Goal: Use online tool/utility: Utilize a website feature to perform a specific function

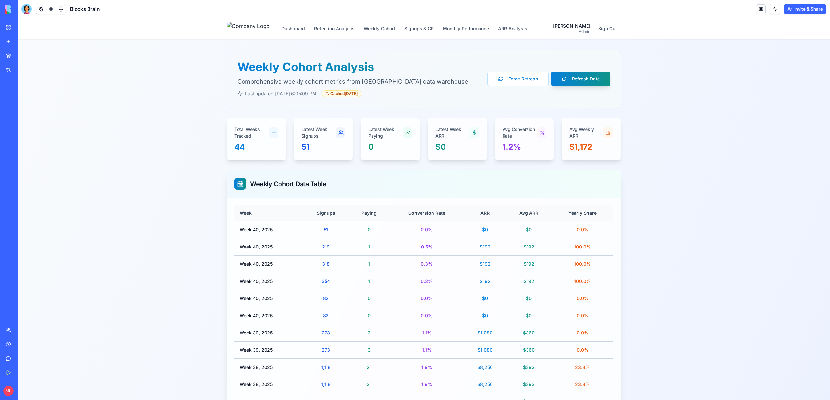
click at [5, 29] on link "My Workspace" at bounding box center [15, 27] width 26 height 13
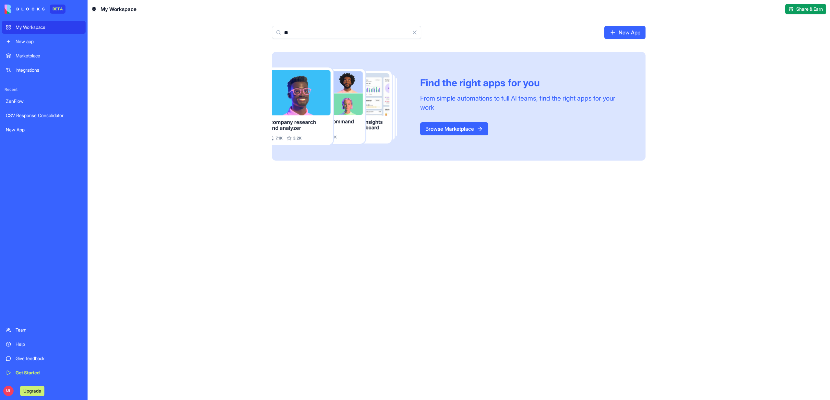
type input "*"
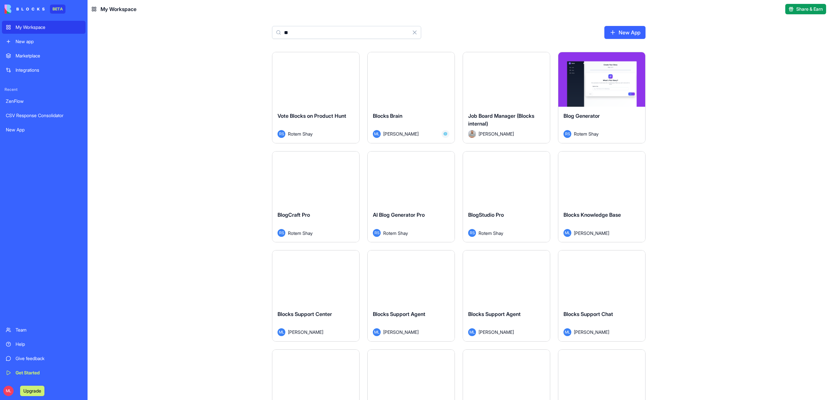
type input "*"
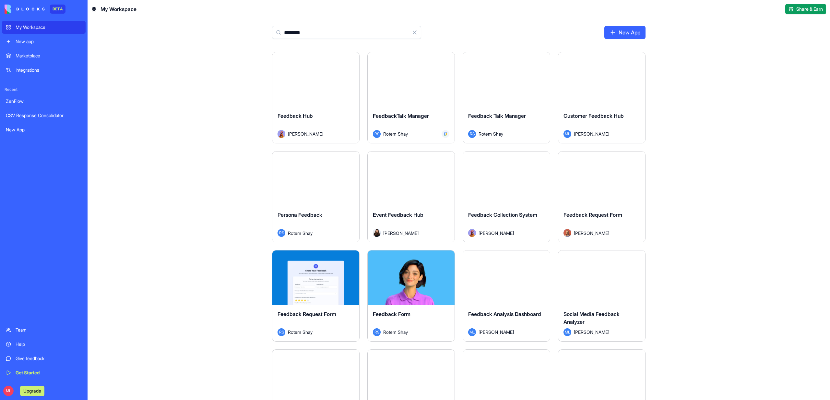
type input "********"
click at [594, 98] on div "Launch" at bounding box center [601, 79] width 87 height 54
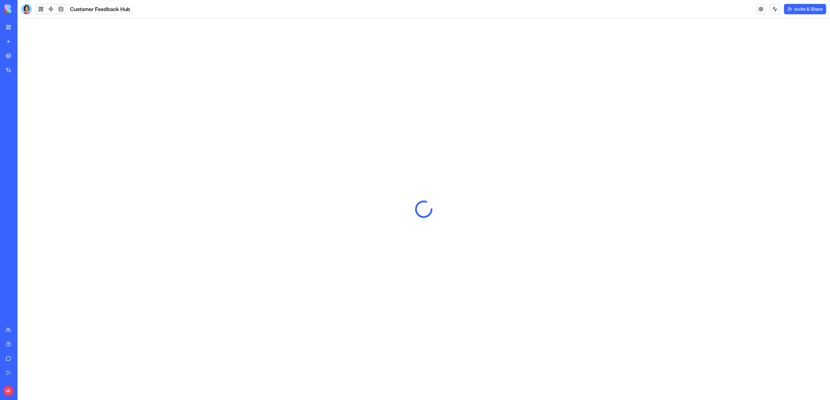
click at [796, 11] on button "Invite & Share" at bounding box center [805, 9] width 42 height 10
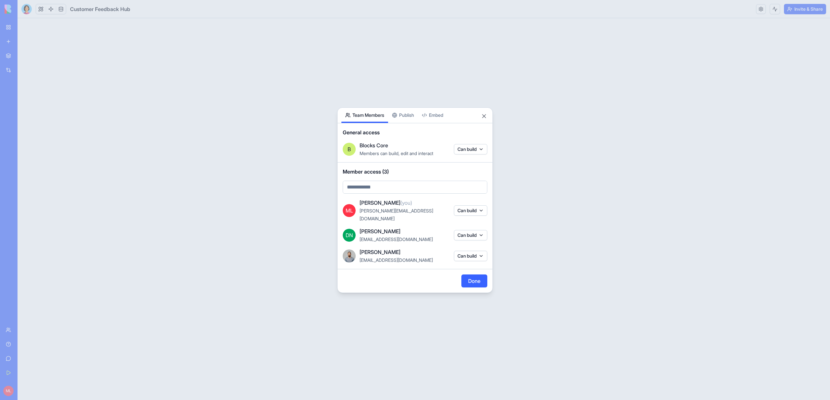
click at [408, 122] on body "BETA My Workspace New app Marketplace Integrations Recent ZenFlow CSV Response …" at bounding box center [415, 200] width 830 height 400
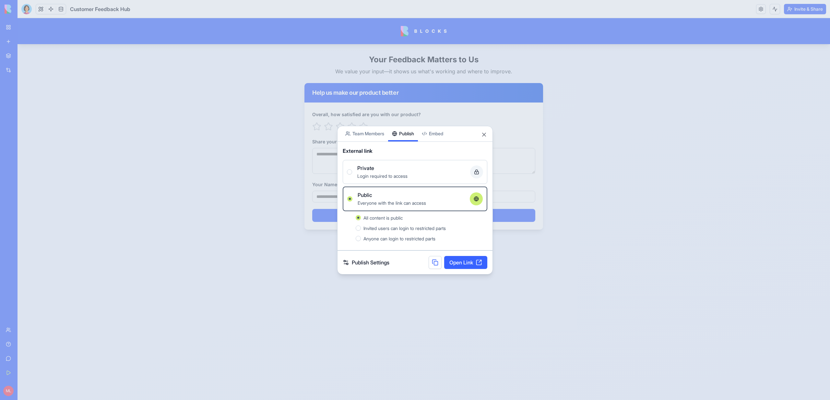
click at [400, 94] on div at bounding box center [415, 200] width 830 height 400
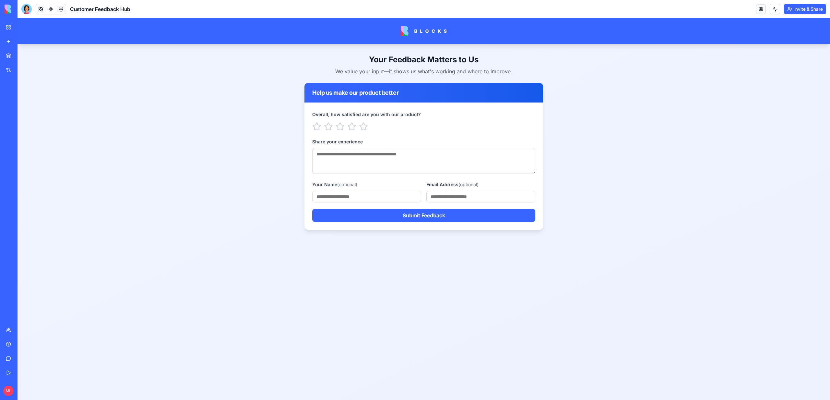
click at [811, 2] on header "Customer Feedback Hub Invite & Share" at bounding box center [424, 9] width 812 height 18
click at [811, 10] on button "Invite & Share" at bounding box center [805, 9] width 42 height 10
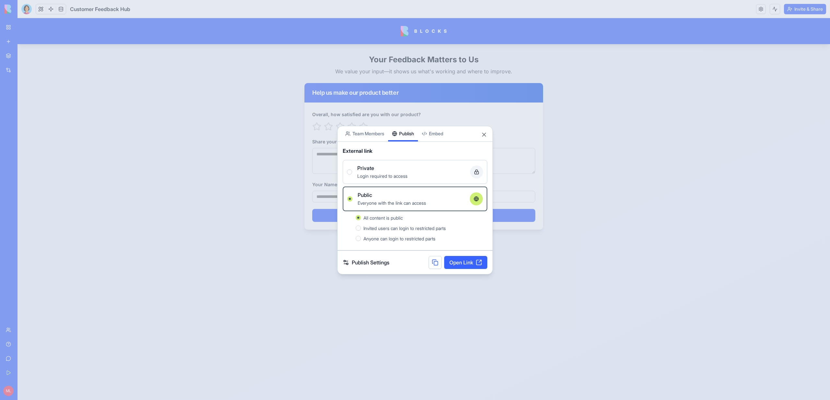
click at [288, 147] on div at bounding box center [415, 200] width 830 height 400
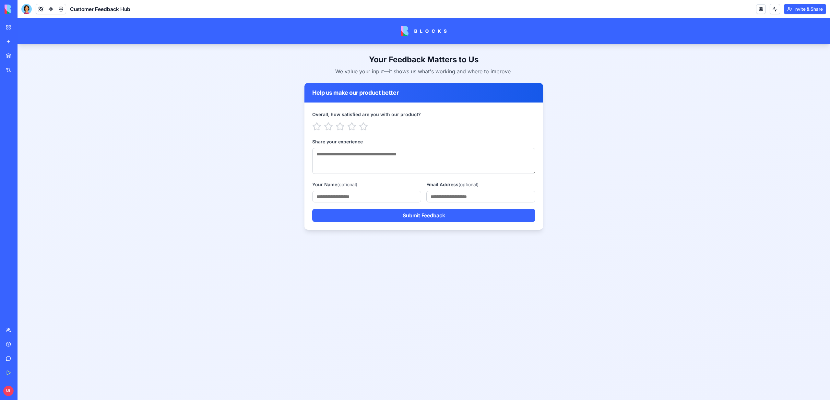
click at [11, 25] on link "My Workspace" at bounding box center [15, 27] width 26 height 13
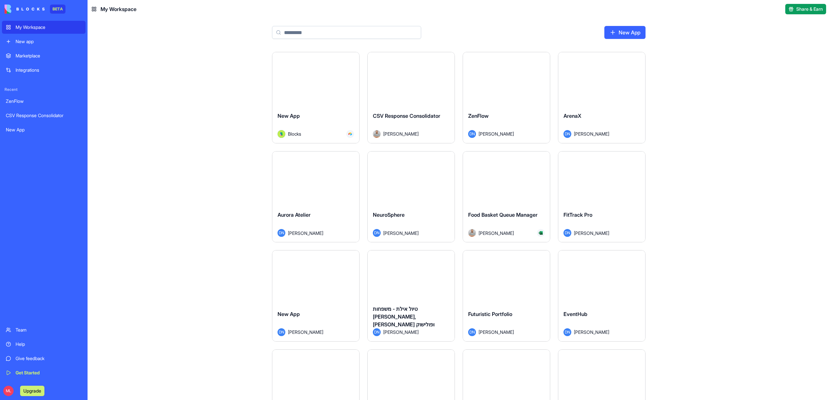
click at [290, 33] on input at bounding box center [346, 32] width 149 height 13
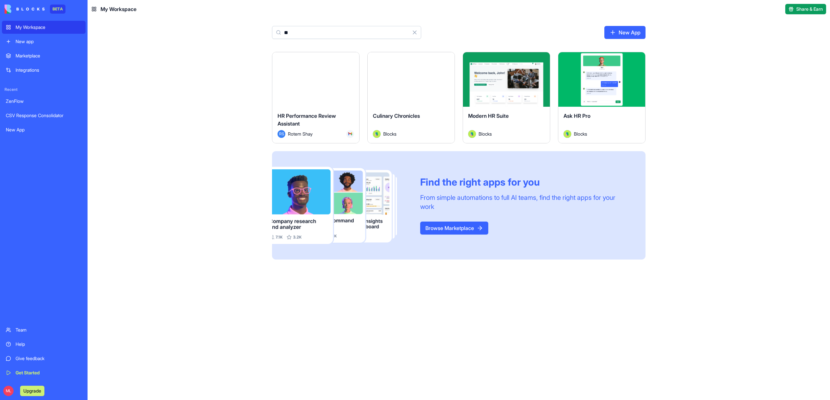
type input "*"
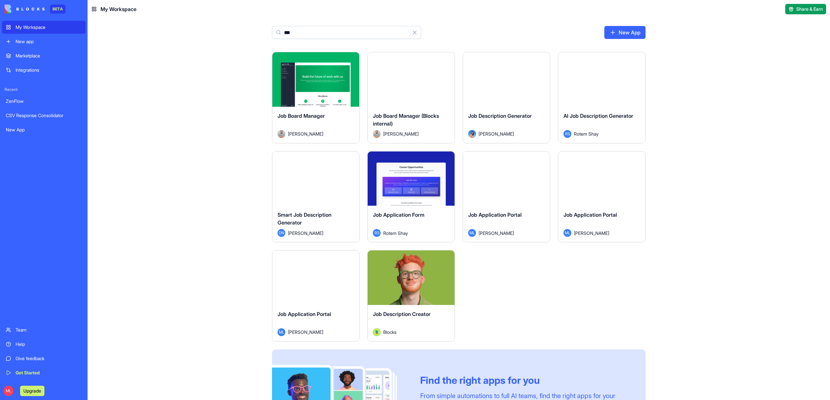
type input "***"
click at [329, 100] on div "Launch" at bounding box center [315, 79] width 87 height 54
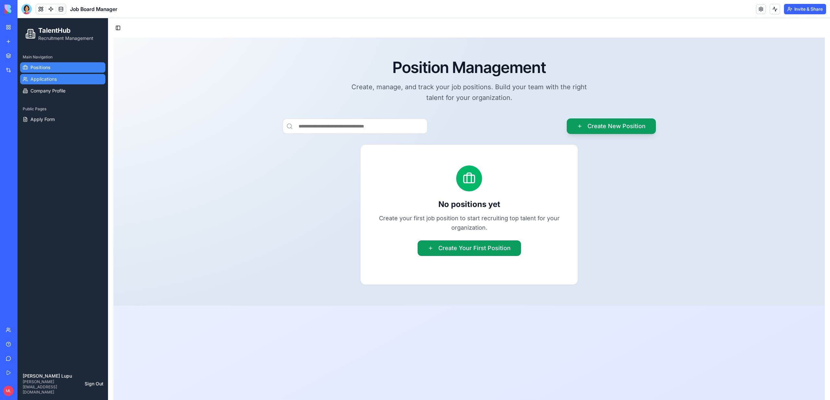
click at [52, 82] on link "Applications" at bounding box center [62, 79] width 85 height 10
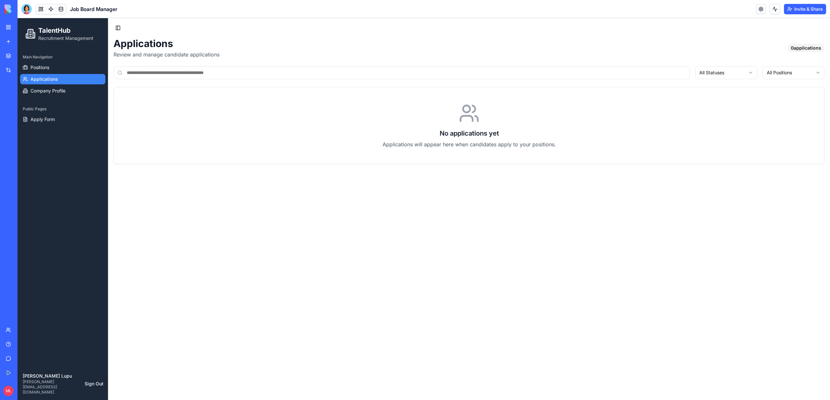
click at [54, 96] on div "Main Navigation Positions Applications Company Profile" at bounding box center [63, 73] width 90 height 49
click at [56, 114] on link "Apply Form" at bounding box center [62, 119] width 85 height 10
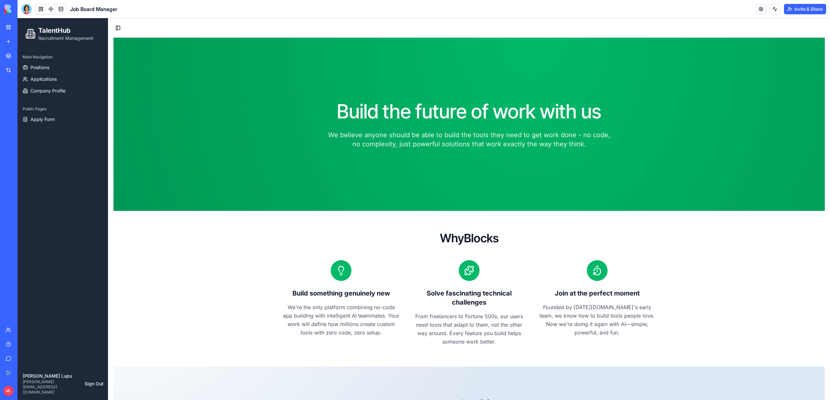
click at [2, 26] on link "My Workspace" at bounding box center [15, 27] width 26 height 13
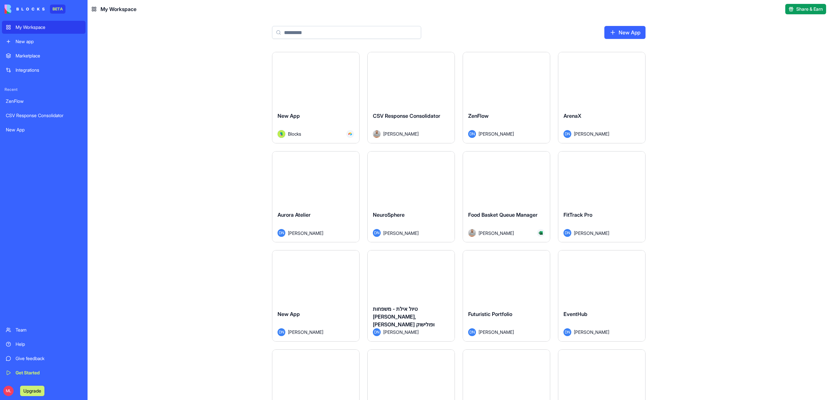
click at [306, 35] on input at bounding box center [346, 32] width 149 height 13
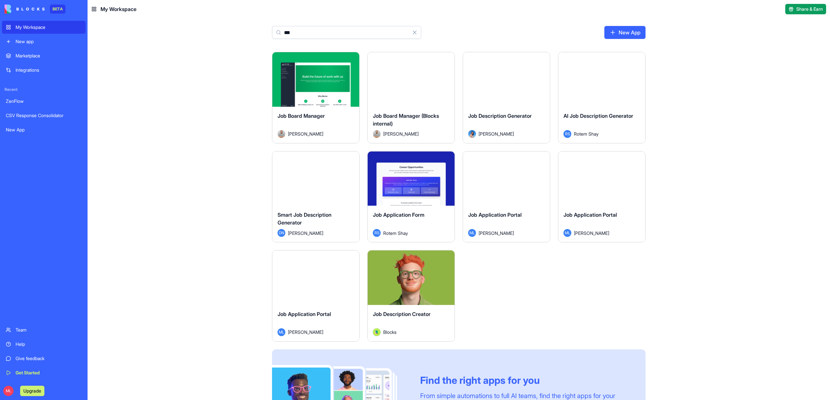
type input "***"
click at [419, 112] on div "Job Board Manager (Blocks internal)" at bounding box center [411, 121] width 77 height 18
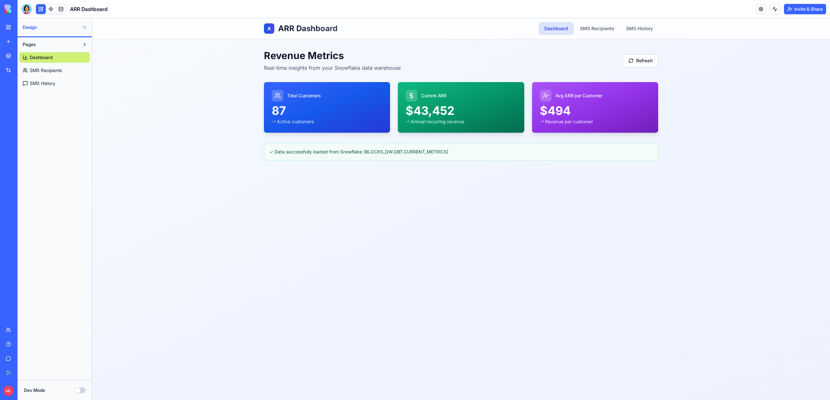
click at [9, 24] on link "My Workspace" at bounding box center [15, 27] width 26 height 13
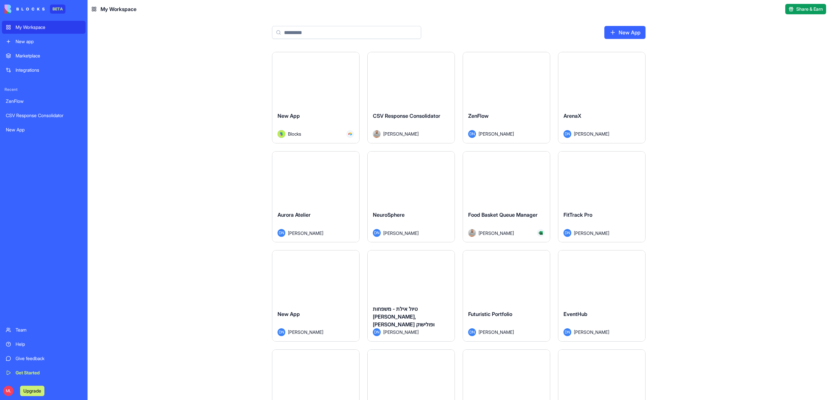
click at [311, 31] on input at bounding box center [346, 32] width 149 height 13
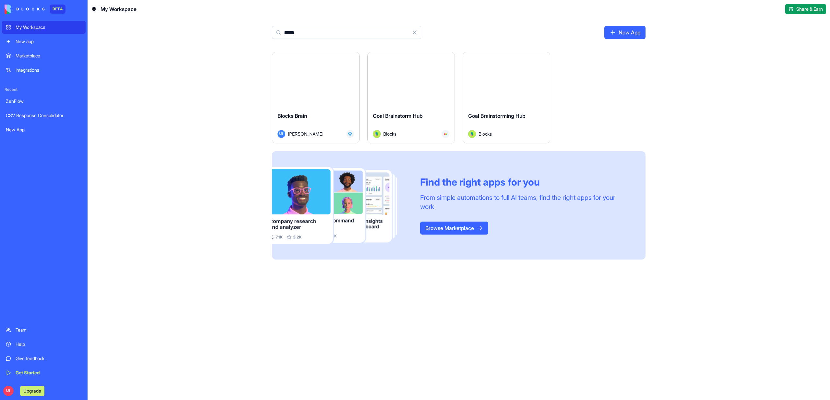
type input "*****"
click at [322, 73] on button "Launch" at bounding box center [315, 79] width 49 height 13
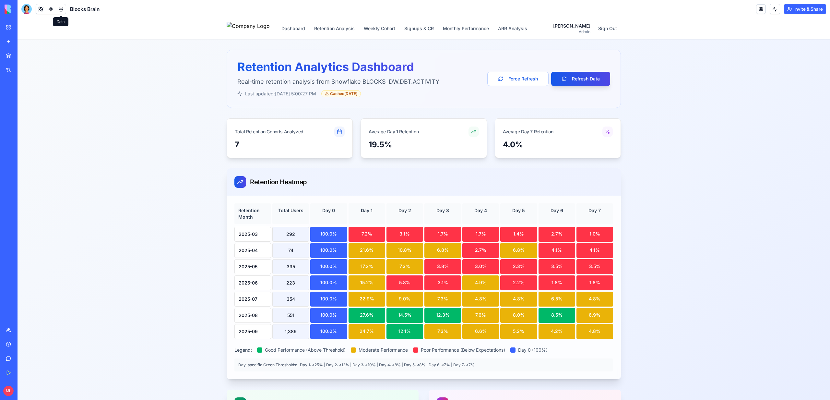
click at [55, 11] on link at bounding box center [51, 9] width 10 height 10
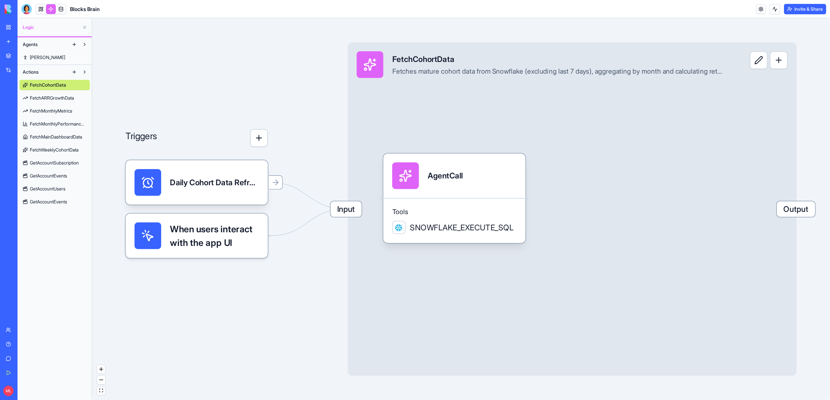
click at [48, 152] on span "FetchWeeklyCohortData" at bounding box center [54, 150] width 49 height 6
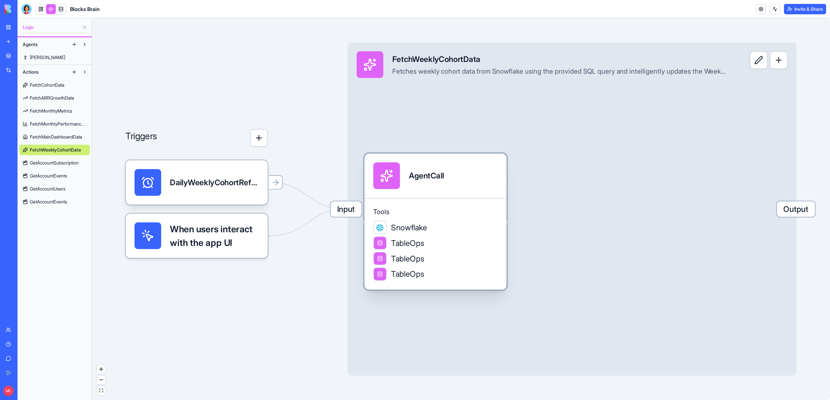
click at [467, 219] on div "Tools Snowflake TableOps TableOps TableOps" at bounding box center [435, 244] width 142 height 92
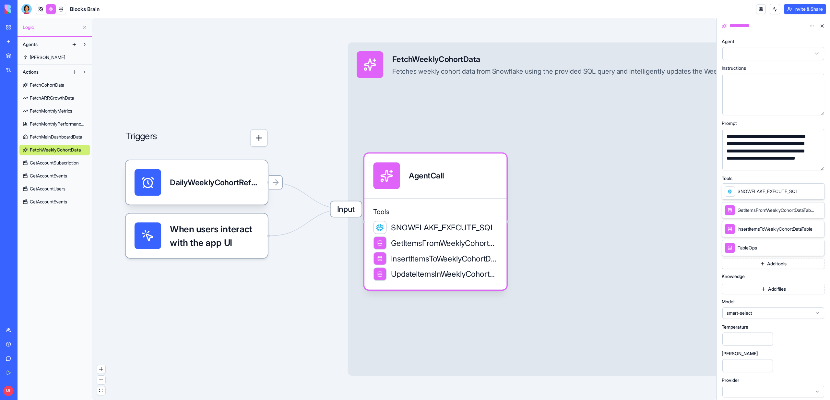
click at [760, 159] on div "**********" at bounding box center [768, 154] width 86 height 43
click at [819, 163] on button "button" at bounding box center [817, 164] width 10 height 10
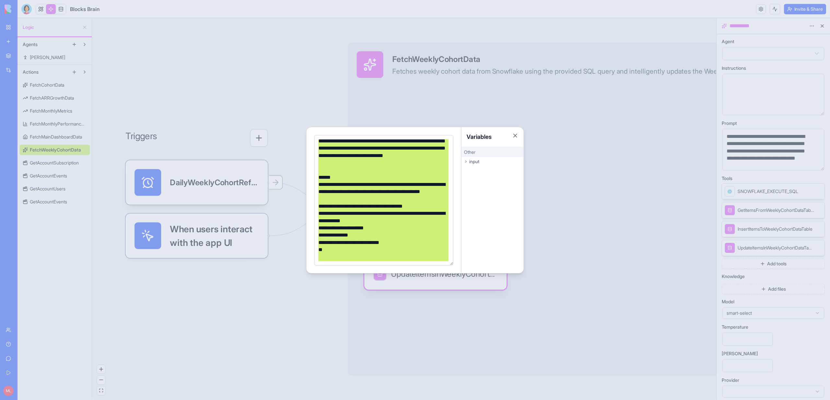
scroll to position [205, 0]
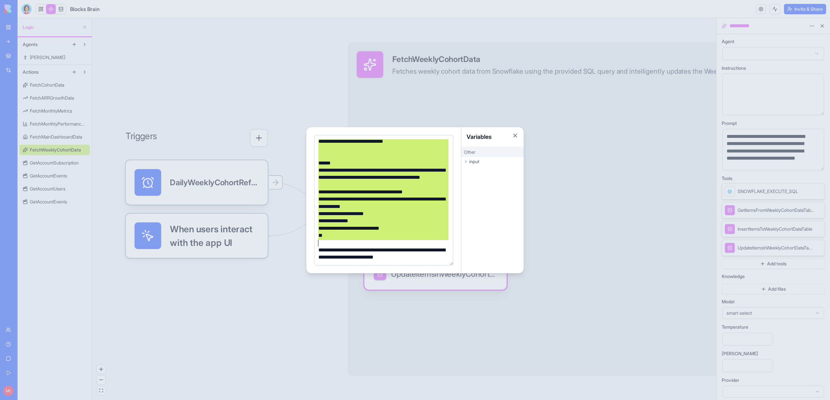
drag, startPoint x: 317, startPoint y: 183, endPoint x: 409, endPoint y: 242, distance: 109.8
click at [409, 242] on div "**********" at bounding box center [382, 98] width 133 height 326
copy div "**********"
click at [615, 198] on div at bounding box center [415, 200] width 830 height 400
